Goal: Check status

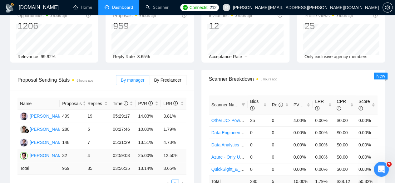
click at [89, 149] on td "4" at bounding box center [97, 155] width 25 height 13
drag, startPoint x: 93, startPoint y: 132, endPoint x: 87, endPoint y: 132, distance: 5.6
click at [87, 149] on td "4" at bounding box center [97, 155] width 25 height 13
click at [92, 149] on td "4" at bounding box center [97, 155] width 25 height 13
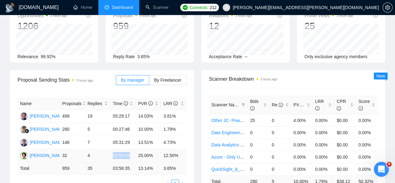
drag, startPoint x: 111, startPoint y: 130, endPoint x: 129, endPoint y: 133, distance: 18.6
click at [129, 149] on td "02:59:03" at bounding box center [122, 155] width 25 height 13
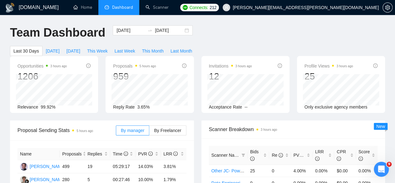
scroll to position [7, 0]
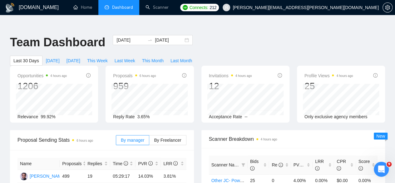
scroll to position [0, 0]
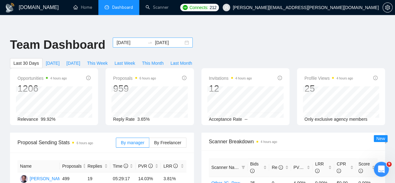
click at [166, 39] on input "[DATE]" at bounding box center [169, 42] width 28 height 7
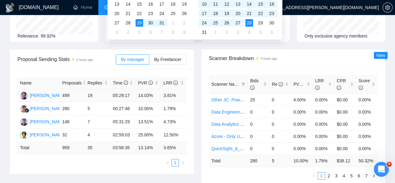
scroll to position [83, 0]
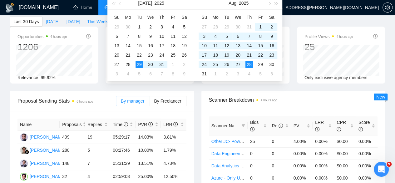
type input "[DATE]"
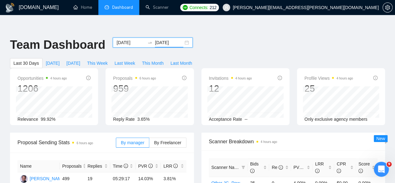
scroll to position [5, 0]
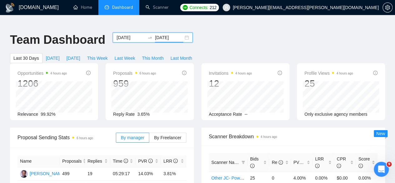
click at [131, 34] on input "[DATE]" at bounding box center [131, 37] width 28 height 7
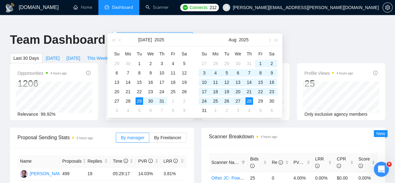
click at [183, 33] on div "[DATE] [DATE]" at bounding box center [153, 38] width 80 height 10
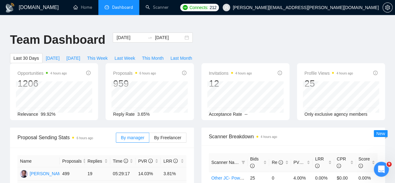
drag, startPoint x: 138, startPoint y: 163, endPoint x: 141, endPoint y: 150, distance: 14.1
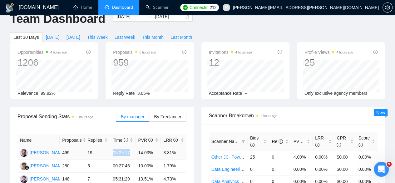
drag, startPoint x: 112, startPoint y: 129, endPoint x: 132, endPoint y: 130, distance: 20.0
click at [132, 146] on td "05:29:17" at bounding box center [122, 152] width 25 height 13
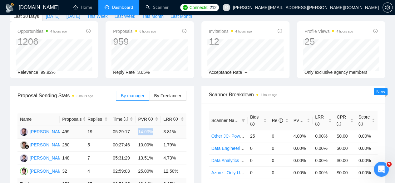
drag, startPoint x: 139, startPoint y: 109, endPoint x: 156, endPoint y: 109, distance: 16.9
click at [156, 125] on td "14.03%" at bounding box center [148, 131] width 25 height 13
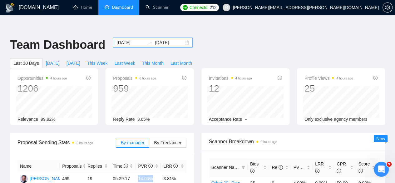
drag, startPoint x: 168, startPoint y: 29, endPoint x: 139, endPoint y: 30, distance: 29.1
click at [168, 39] on input "[DATE]" at bounding box center [169, 42] width 28 height 7
click at [129, 39] on input "[DATE]" at bounding box center [131, 42] width 28 height 7
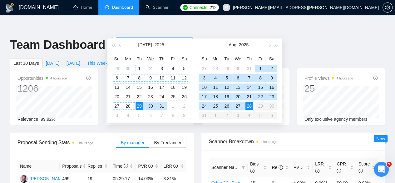
click at [139, 68] on div "1" at bounding box center [140, 69] width 8 height 8
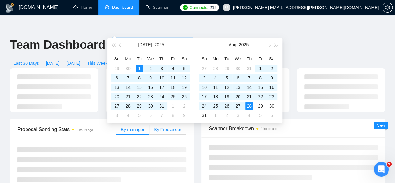
click at [162, 127] on span "By Freelancer" at bounding box center [167, 129] width 27 height 5
click at [149, 131] on input "By Freelancer" at bounding box center [149, 131] width 0 height 0
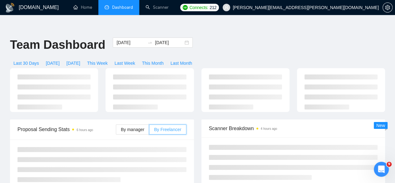
type input "[DATE]"
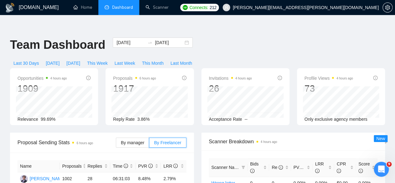
scroll to position [42, 0]
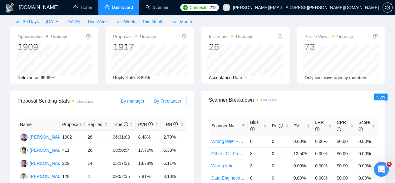
click at [134, 98] on span "By manager" at bounding box center [132, 100] width 23 height 5
click at [116, 103] on input "By manager" at bounding box center [116, 103] width 0 height 0
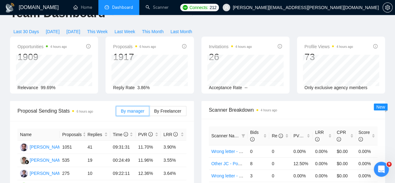
scroll to position [0, 0]
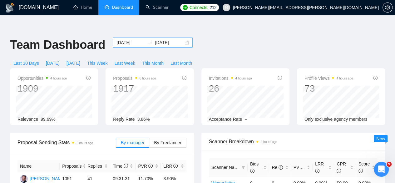
click at [163, 39] on input "[DATE]" at bounding box center [169, 42] width 28 height 7
click at [179, 38] on div "[DATE] [DATE]" at bounding box center [153, 43] width 80 height 10
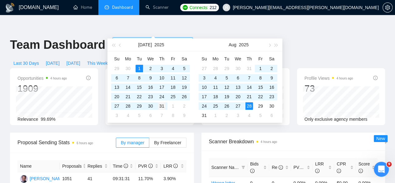
click at [159, 106] on div "31" at bounding box center [162, 106] width 8 height 8
type input "[DATE]"
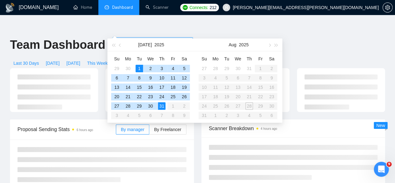
click at [99, 68] on div at bounding box center [54, 90] width 96 height 44
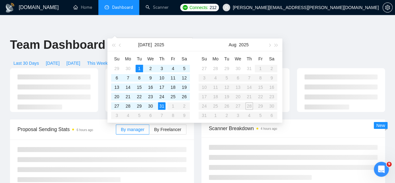
click at [198, 130] on div "Scanner Breakdown 4 hours ago New" at bounding box center [294, 153] width 192 height 68
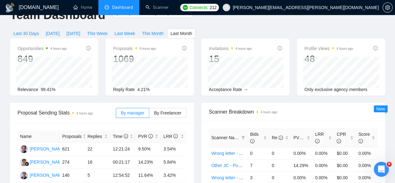
scroll to position [63, 0]
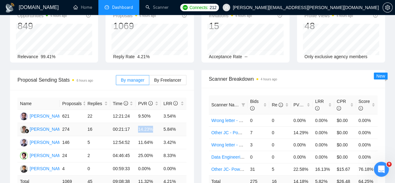
drag, startPoint x: 137, startPoint y: 105, endPoint x: 152, endPoint y: 107, distance: 14.7
click at [152, 123] on td "14.23%" at bounding box center [148, 129] width 25 height 13
drag, startPoint x: 164, startPoint y: 107, endPoint x: 178, endPoint y: 106, distance: 13.2
click at [178, 123] on td "5.84%" at bounding box center [173, 129] width 25 height 13
click at [193, 105] on div "Name Proposals Replies Time PVR LRR [PERSON_NAME] 621 22 12:21:24 9.50% 3.54% […" at bounding box center [102, 149] width 184 height 118
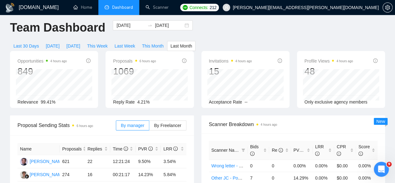
scroll to position [0, 0]
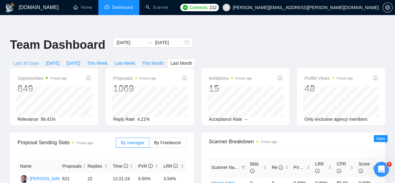
click at [39, 60] on span "Last 30 Days" at bounding box center [26, 63] width 26 height 7
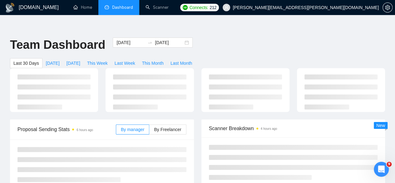
type input "[DATE]"
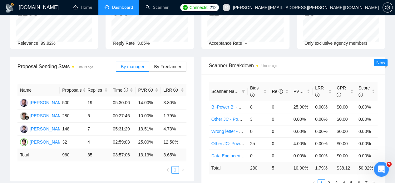
scroll to position [104, 0]
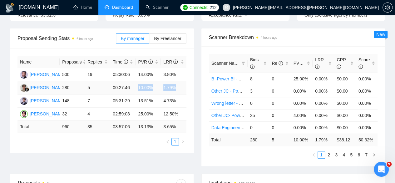
drag, startPoint x: 138, startPoint y: 67, endPoint x: 177, endPoint y: 69, distance: 39.1
click at [177, 81] on tr "[PERSON_NAME] 280 5 00:27:46 10.00% 1.79%" at bounding box center [102, 87] width 169 height 13
click at [139, 81] on td "10.00%" at bounding box center [148, 87] width 25 height 13
drag, startPoint x: 139, startPoint y: 65, endPoint x: 175, endPoint y: 63, distance: 35.7
click at [175, 81] on tr "[PERSON_NAME] 280 5 00:27:46 10.00% 1.79%" at bounding box center [102, 87] width 169 height 13
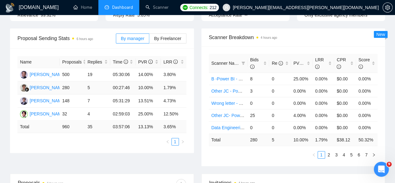
click at [139, 81] on td "10.00%" at bounding box center [148, 87] width 25 height 13
drag, startPoint x: 139, startPoint y: 64, endPoint x: 177, endPoint y: 65, distance: 38.1
click at [177, 81] on tr "[PERSON_NAME] 280 5 00:27:46 10.00% 1.79%" at bounding box center [102, 87] width 169 height 13
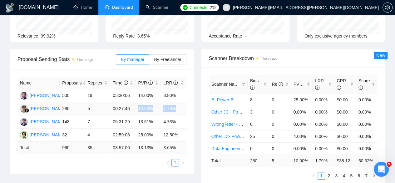
click at [138, 102] on td "10.00%" at bounding box center [148, 108] width 25 height 13
drag, startPoint x: 138, startPoint y: 85, endPoint x: 173, endPoint y: 85, distance: 35.0
click at [177, 102] on tr "[PERSON_NAME] 280 5 00:27:46 10.00% 1.79%" at bounding box center [102, 108] width 169 height 13
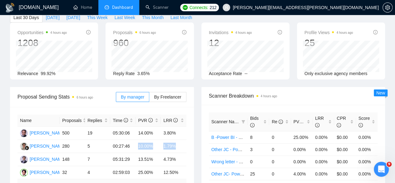
scroll to position [42, 0]
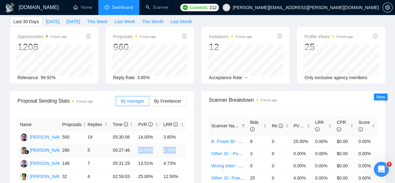
click at [138, 144] on td "10.00%" at bounding box center [148, 150] width 25 height 13
drag, startPoint x: 138, startPoint y: 128, endPoint x: 179, endPoint y: 128, distance: 40.9
click at [179, 144] on tr "[PERSON_NAME] 280 5 00:27:46 10.00% 1.79%" at bounding box center [102, 150] width 169 height 13
drag, startPoint x: 137, startPoint y: 112, endPoint x: 157, endPoint y: 118, distance: 21.4
click at [158, 131] on td "14.00%" at bounding box center [148, 137] width 25 height 13
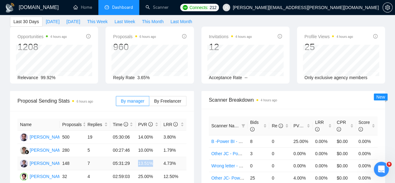
drag, startPoint x: 138, startPoint y: 138, endPoint x: 151, endPoint y: 140, distance: 13.8
click at [151, 157] on td "13.51%" at bounding box center [148, 163] width 25 height 13
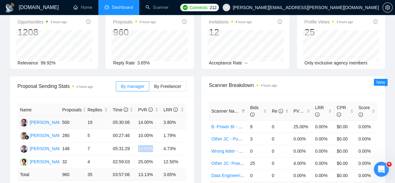
scroll to position [63, 0]
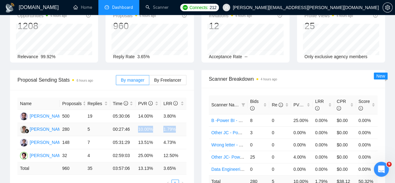
drag, startPoint x: 138, startPoint y: 107, endPoint x: 179, endPoint y: 109, distance: 42.0
click at [179, 123] on tr "[PERSON_NAME] 280 5 00:27:46 10.00% 1.79%" at bounding box center [102, 129] width 169 height 13
